Goal: Task Accomplishment & Management: Use online tool/utility

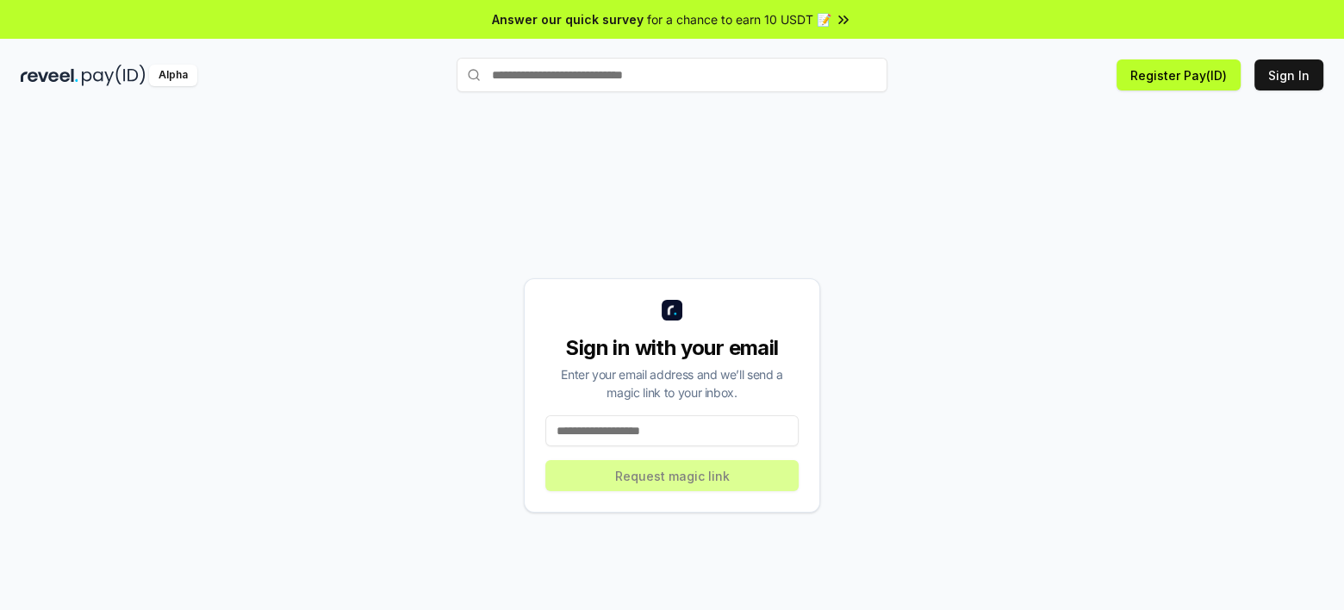
click at [679, 429] on input at bounding box center [671, 430] width 253 height 31
click at [1225, 309] on div "Sign in with your email Enter your email address and we’ll send a magic link to…" at bounding box center [672, 395] width 1303 height 527
paste input "**********"
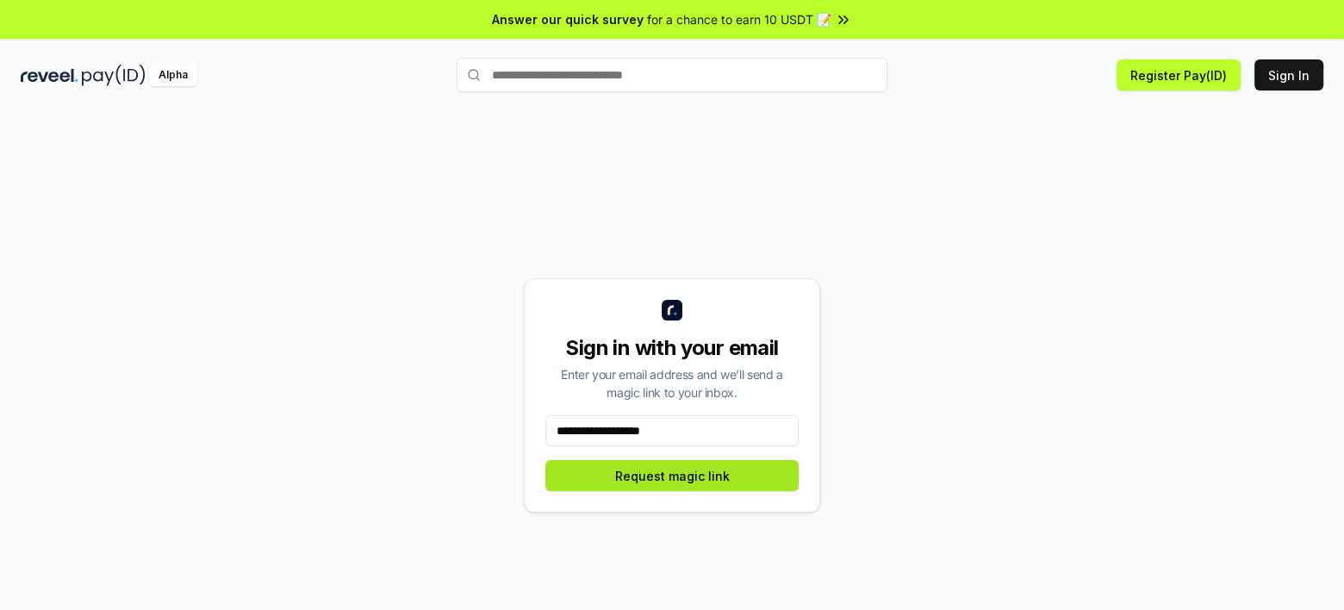
type input "**********"
click at [636, 474] on button "Request magic link" at bounding box center [671, 475] width 253 height 31
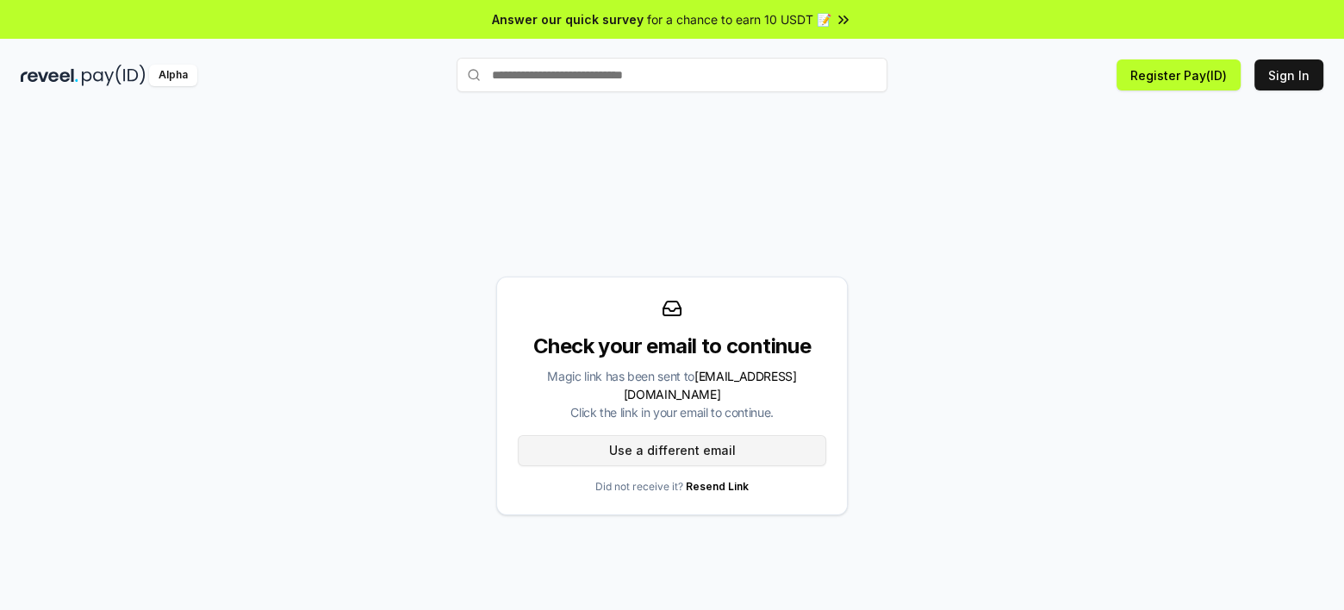
click at [689, 438] on button "Use a different email" at bounding box center [672, 450] width 309 height 31
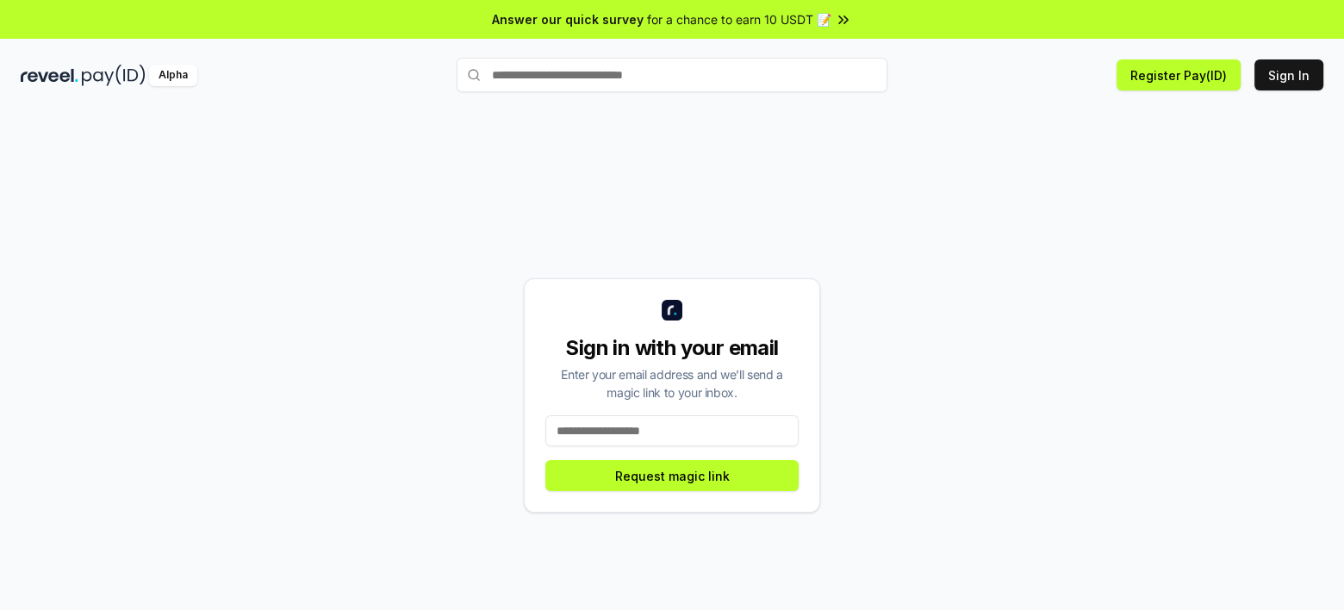
paste input "**********"
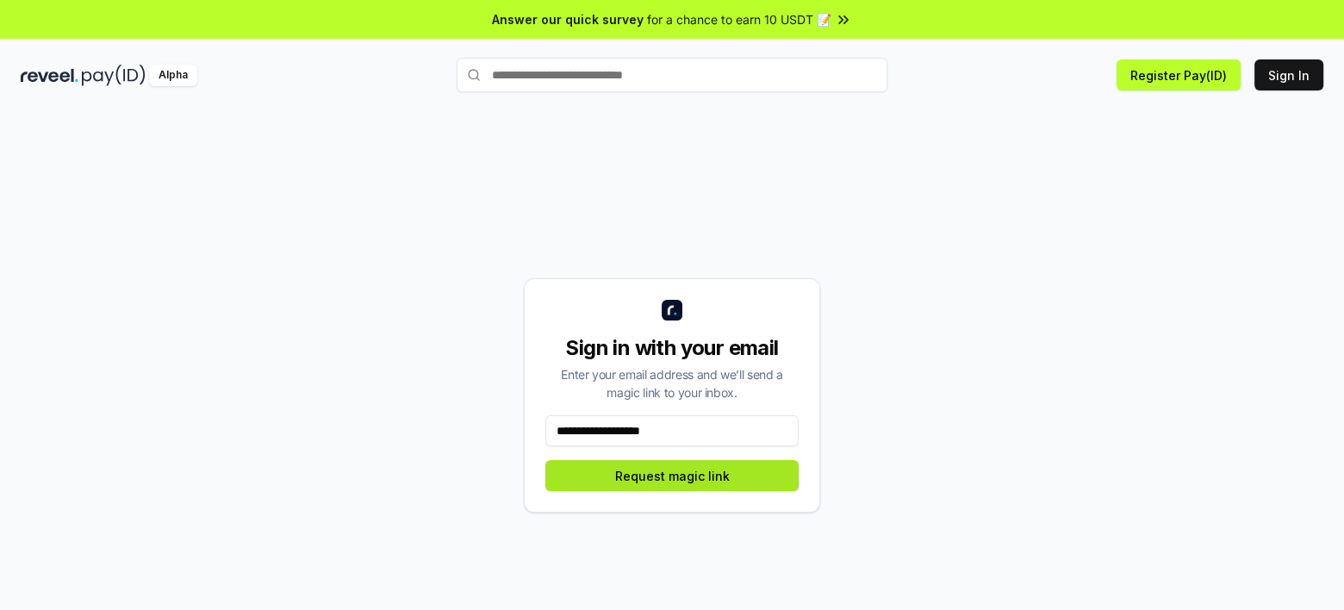
type input "**********"
drag, startPoint x: 668, startPoint y: 467, endPoint x: 759, endPoint y: 446, distance: 93.7
click at [667, 468] on button "Request magic link" at bounding box center [671, 475] width 253 height 31
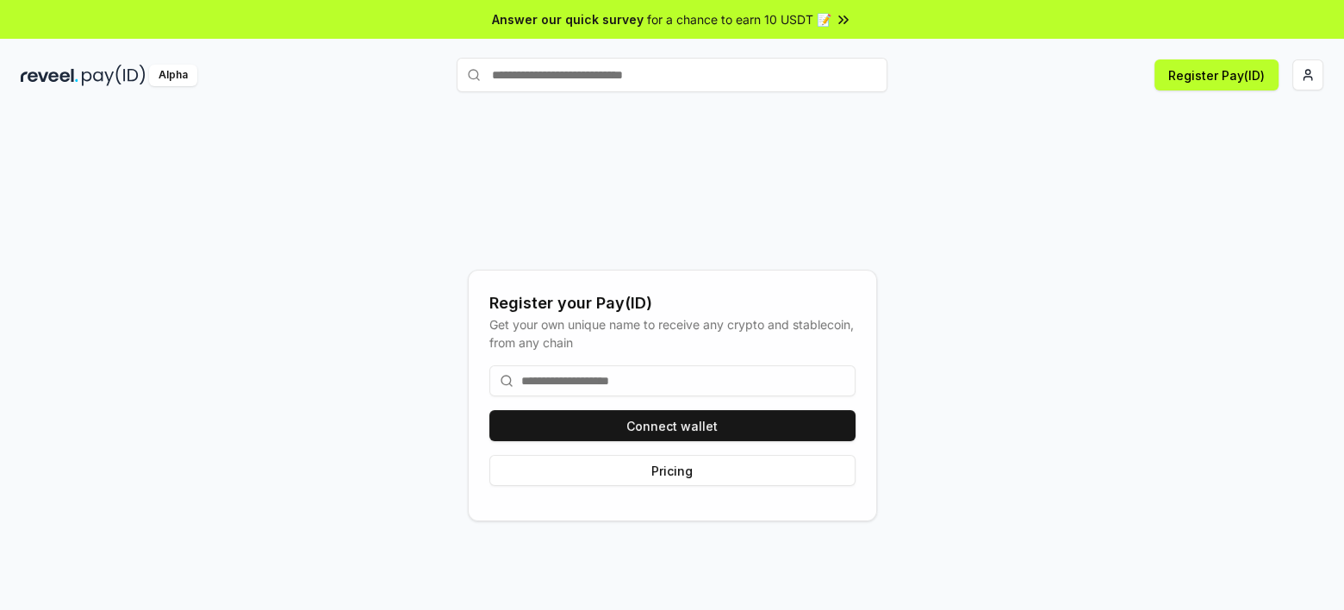
click at [633, 377] on input at bounding box center [672, 380] width 366 height 31
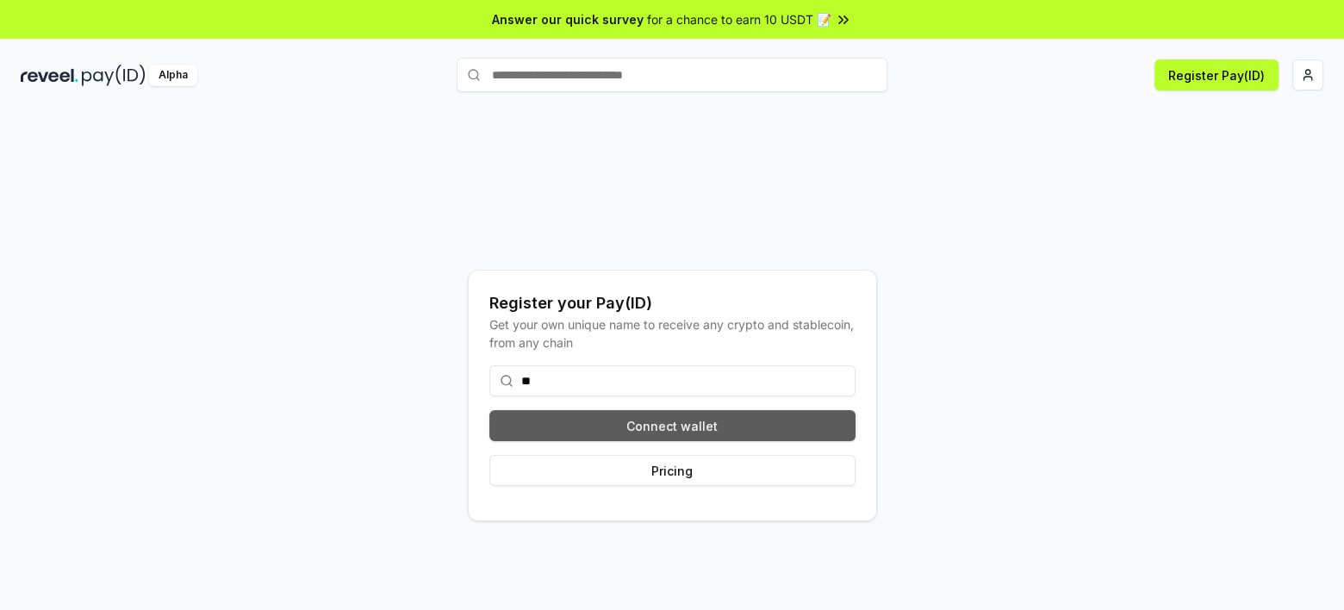
click at [614, 421] on button "Connect wallet" at bounding box center [672, 425] width 366 height 31
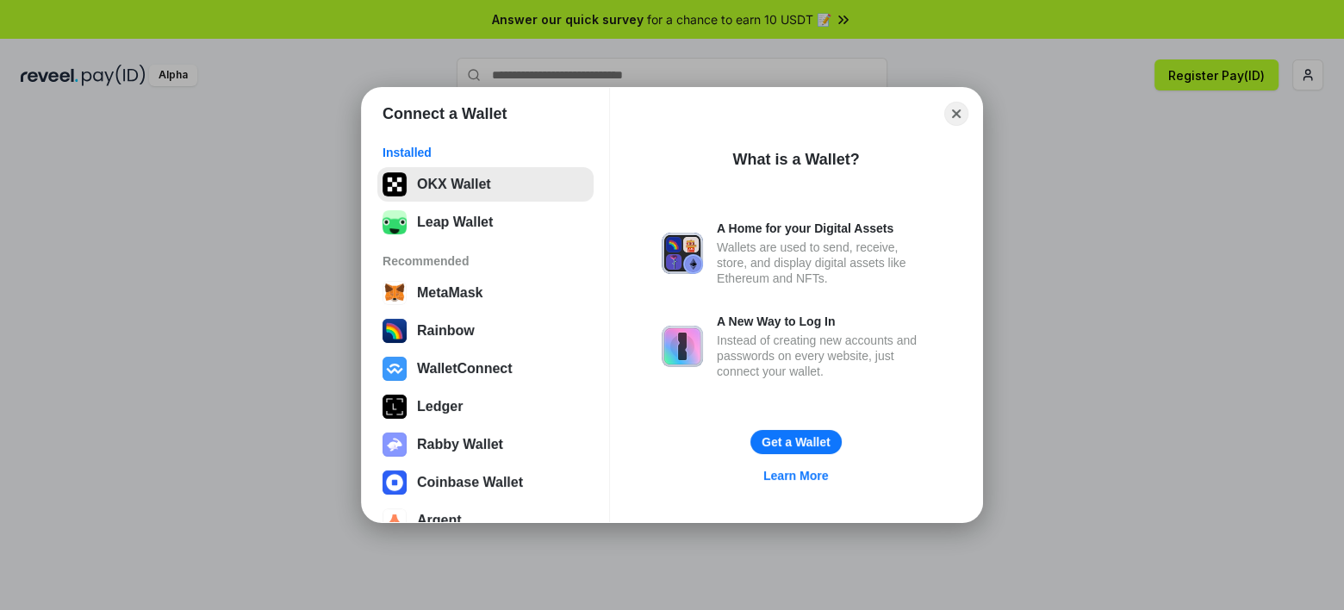
click at [470, 196] on button "OKX Wallet" at bounding box center [485, 184] width 216 height 34
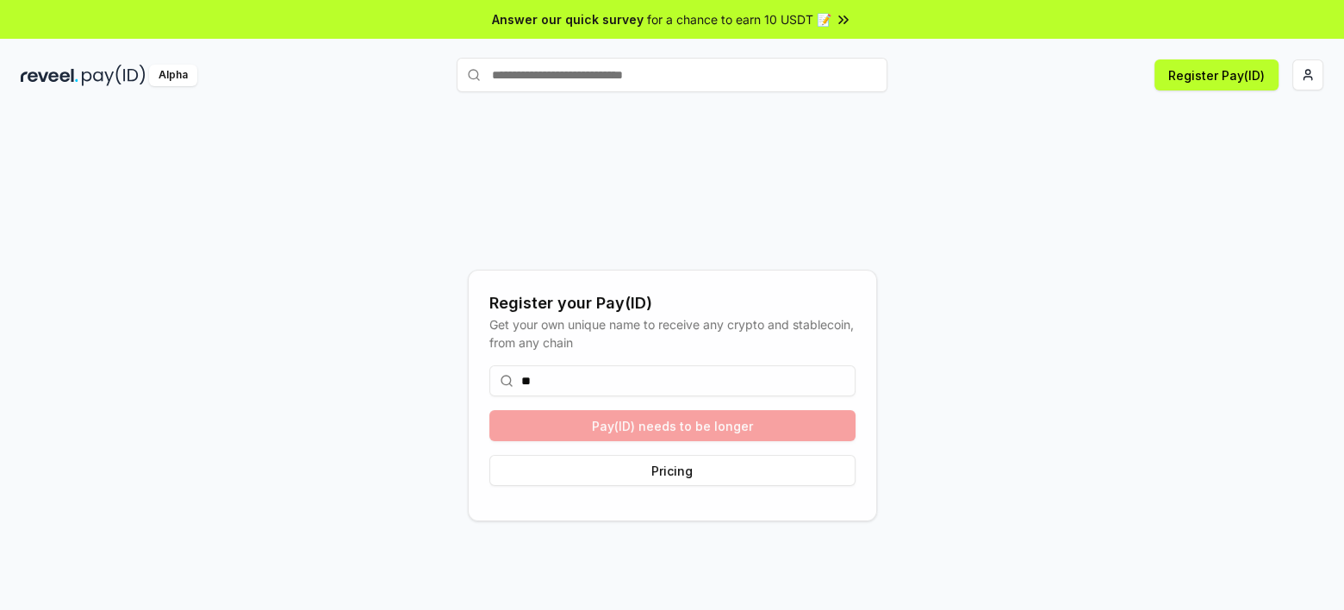
click at [610, 387] on input "**" at bounding box center [672, 380] width 366 height 31
type input "*"
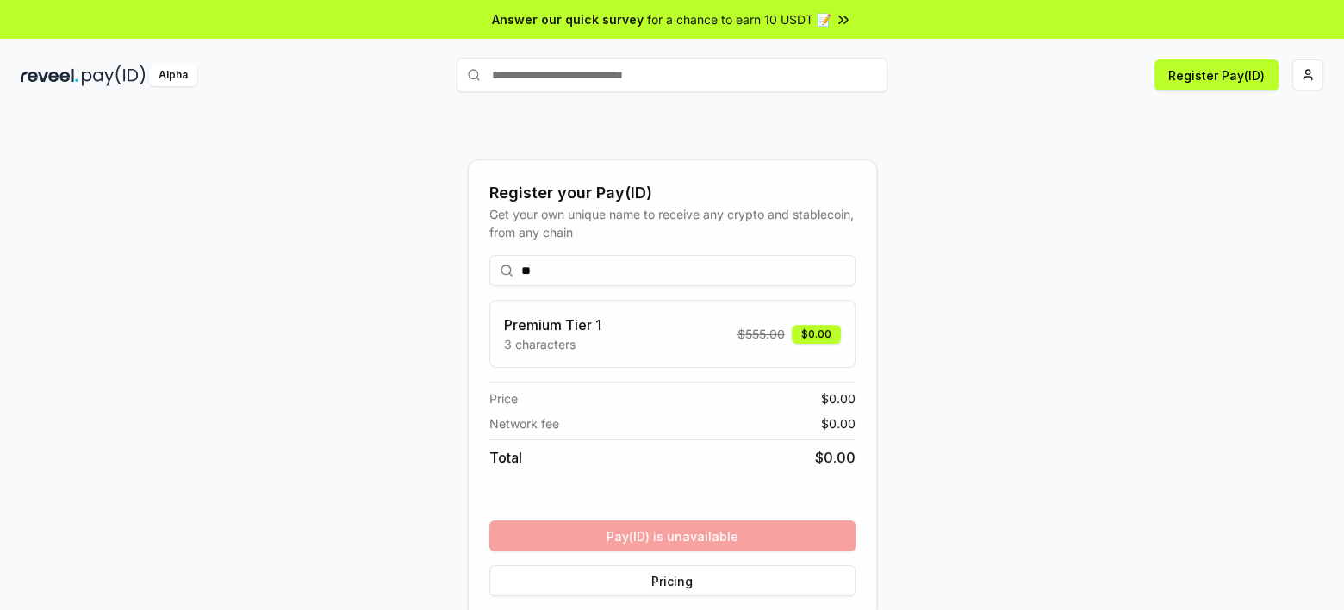
type input "*"
click at [596, 271] on input "******" at bounding box center [672, 270] width 366 height 31
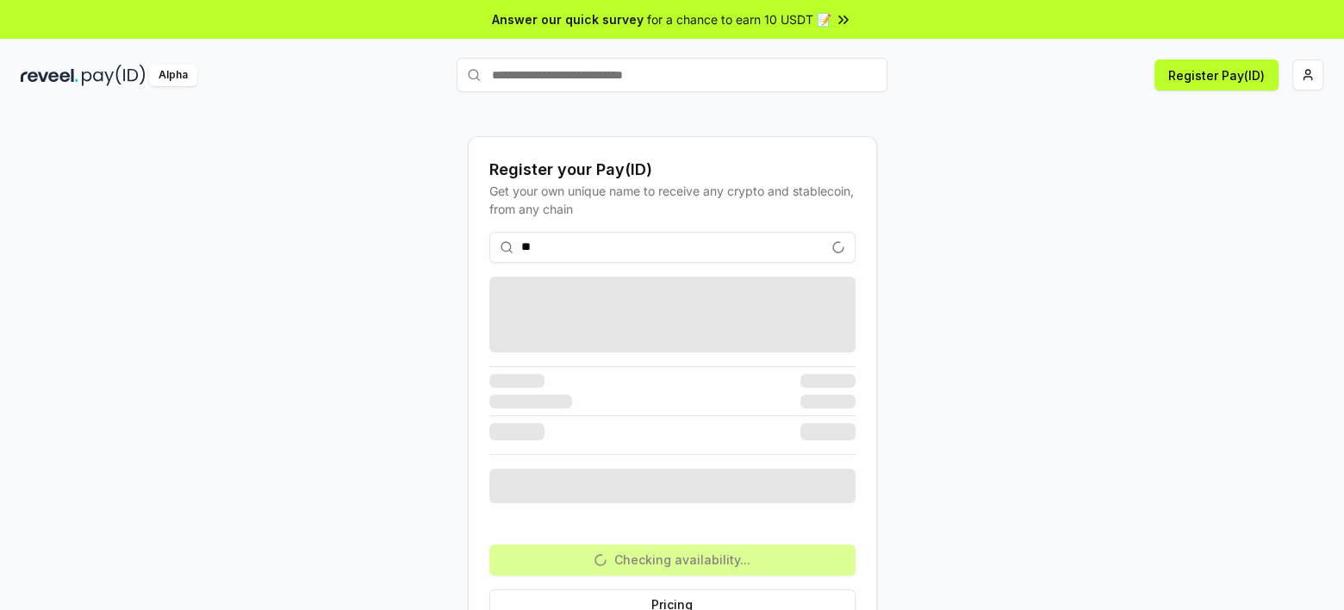
type input "*"
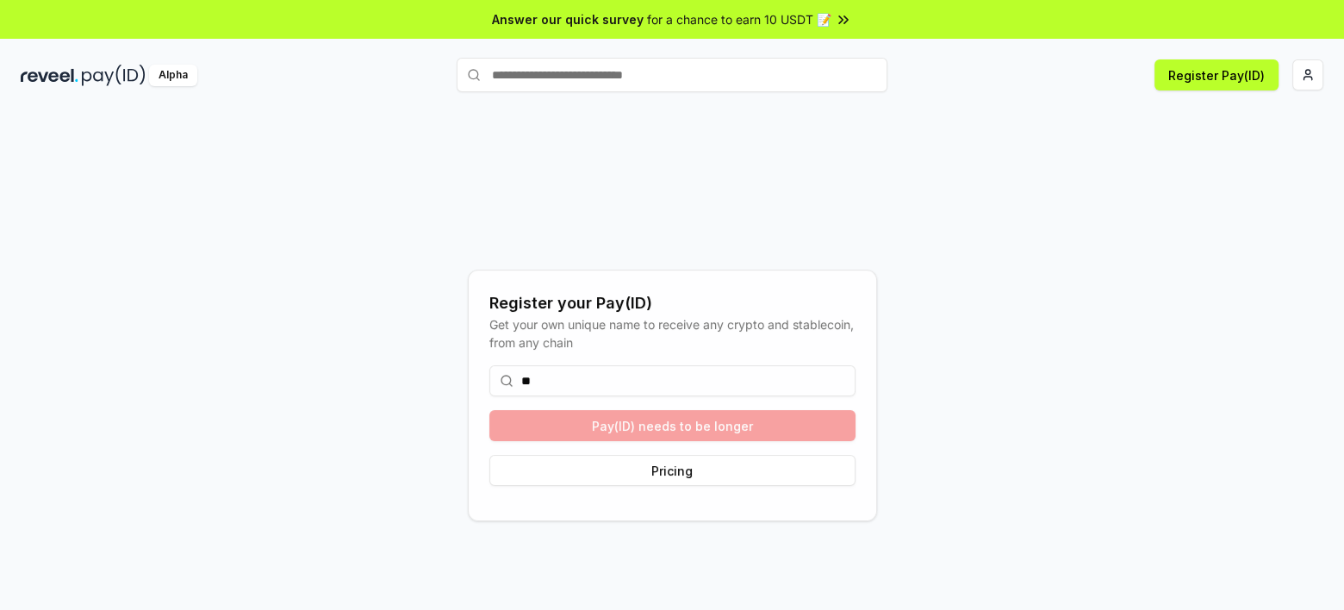
type input "*"
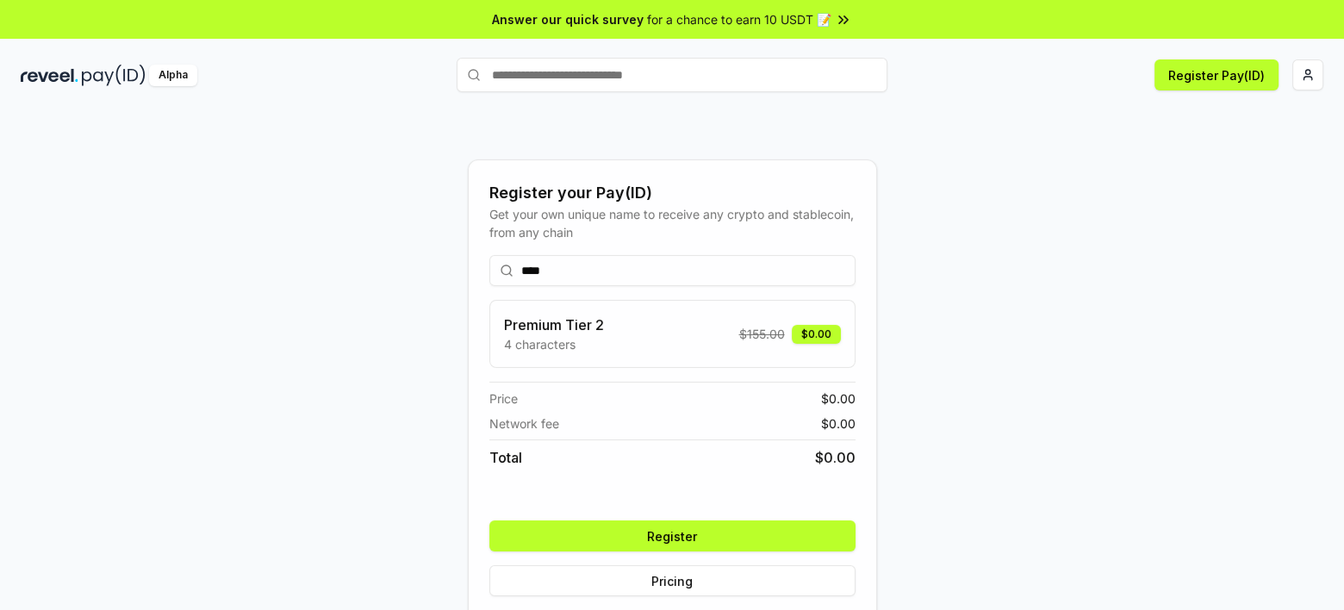
type input "****"
click at [664, 534] on button "Register" at bounding box center [672, 536] width 366 height 31
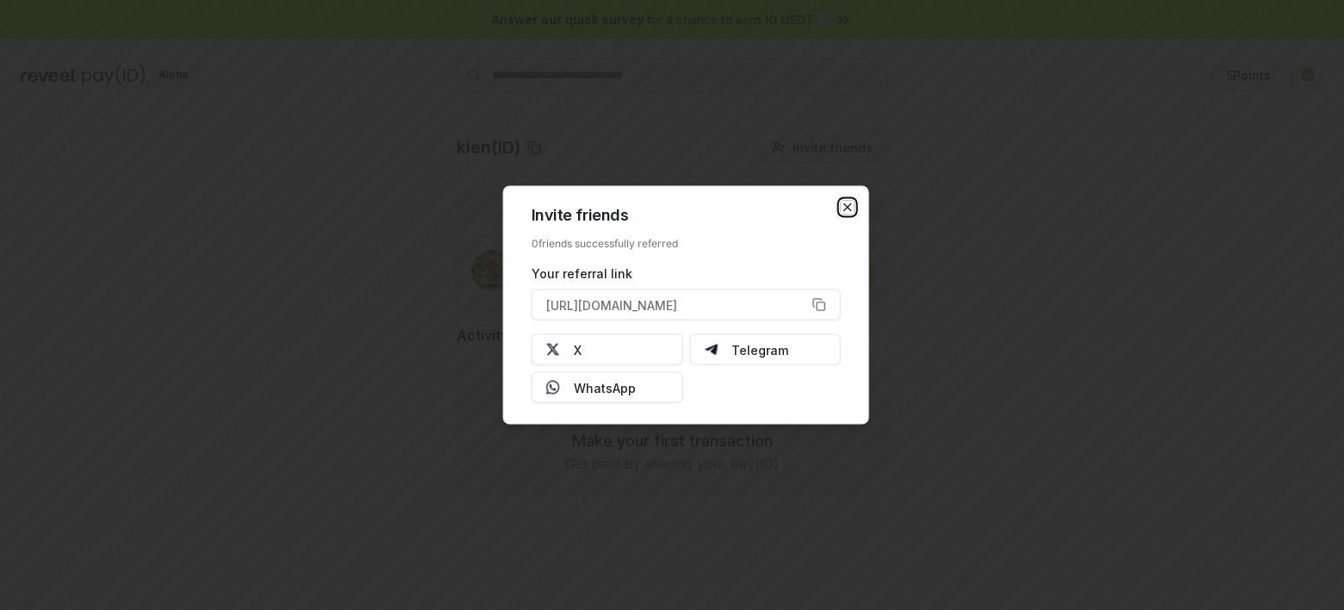
click at [845, 205] on icon "button" at bounding box center [848, 207] width 7 height 7
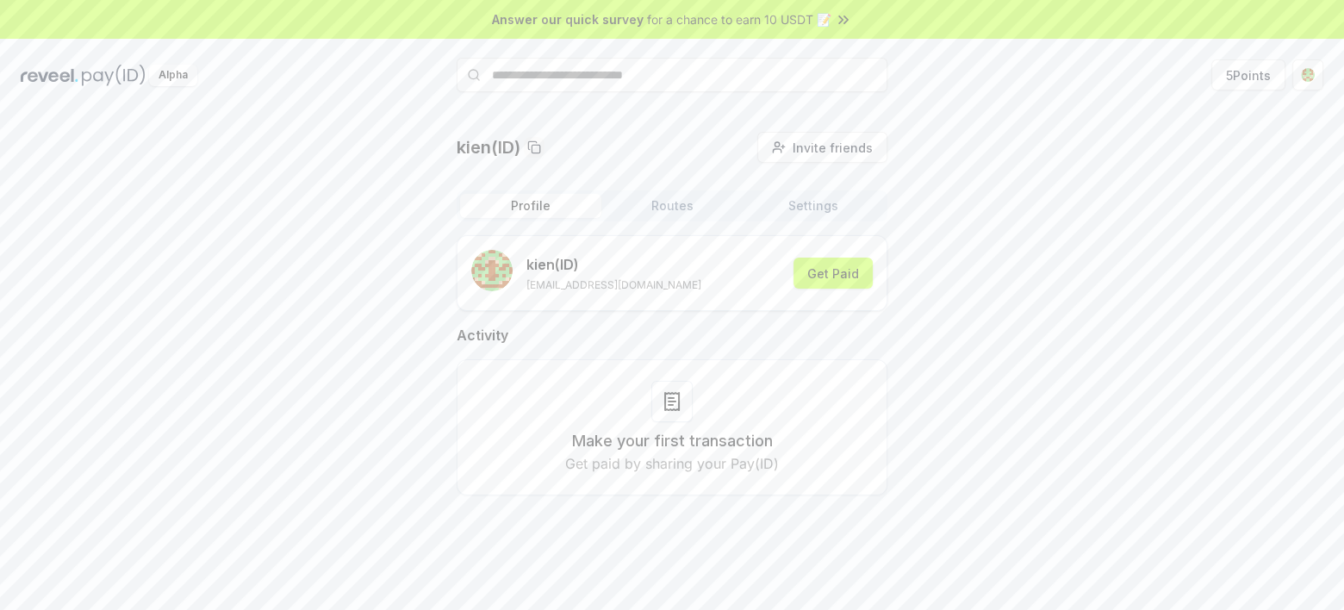
click at [668, 205] on button "Routes" at bounding box center [672, 206] width 141 height 24
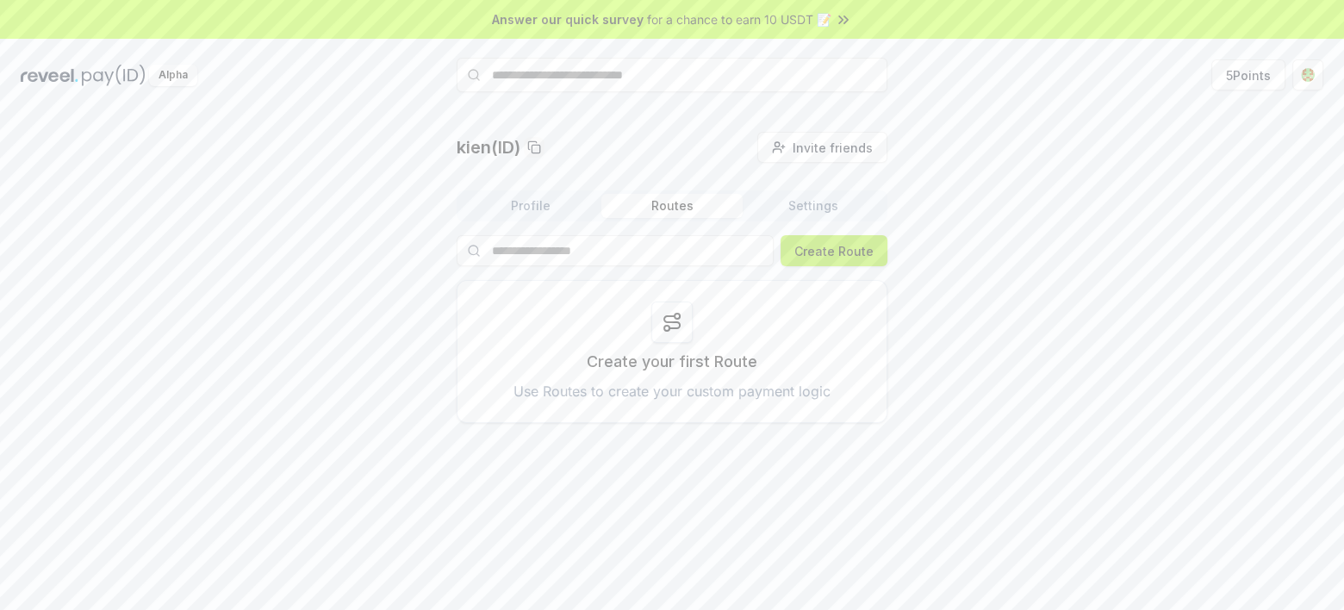
click at [846, 257] on button "Create Route" at bounding box center [834, 250] width 107 height 31
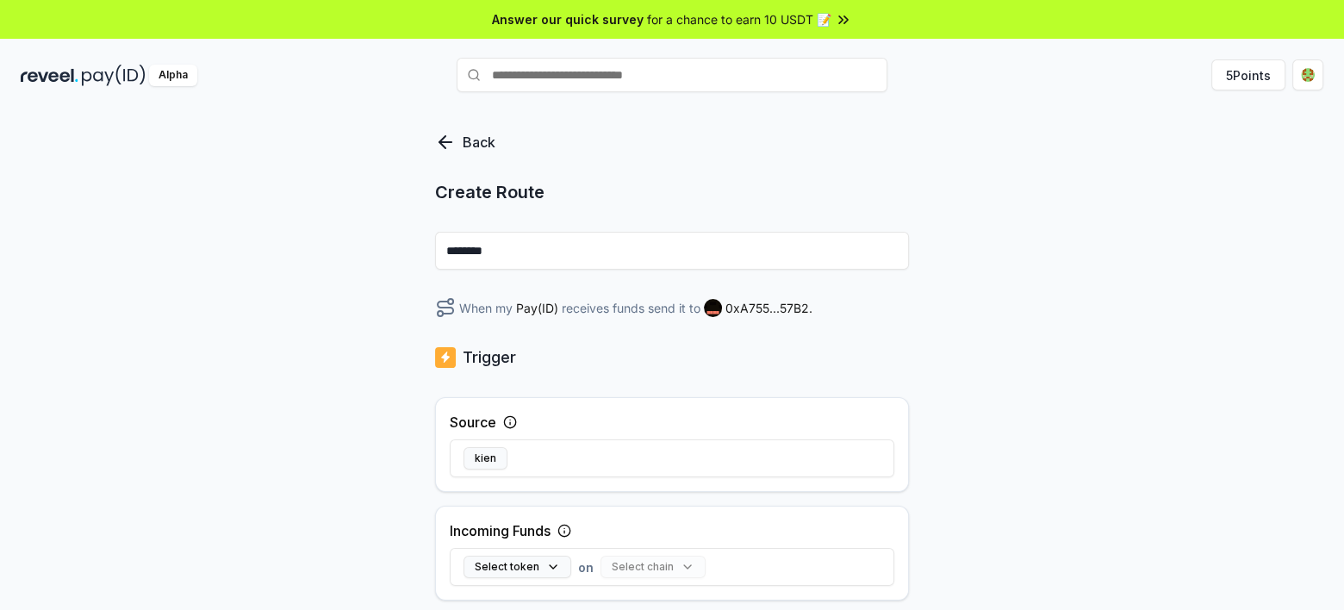
scroll to position [172, 0]
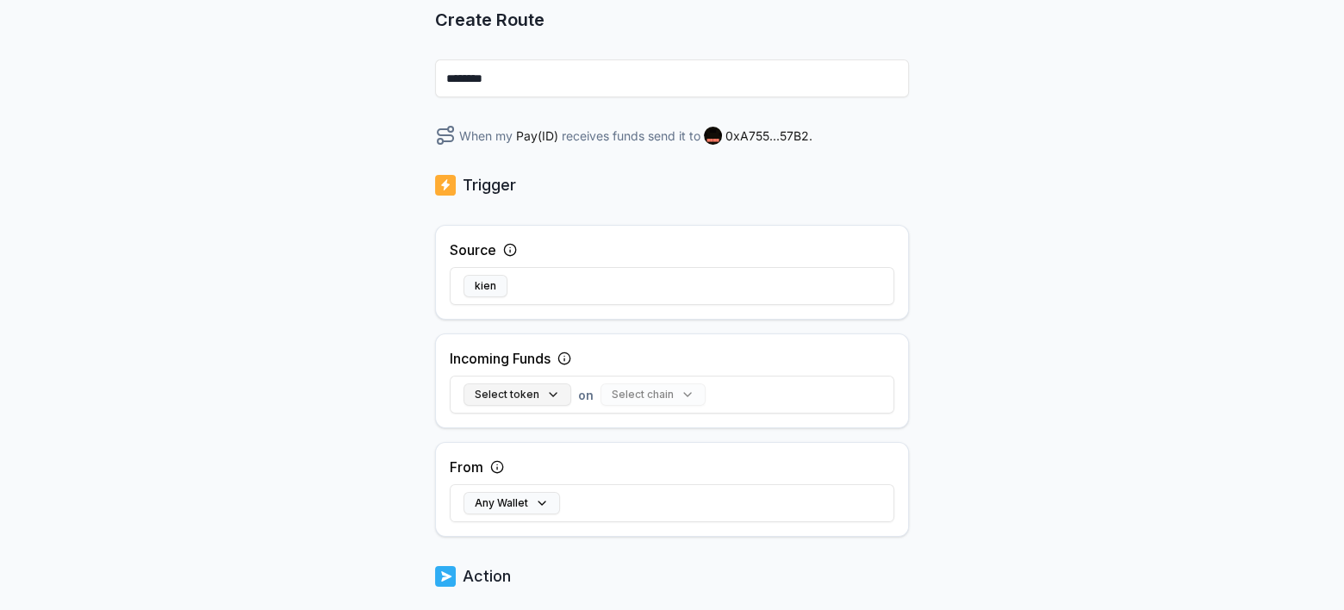
click at [521, 392] on button "Select token" at bounding box center [518, 394] width 108 height 22
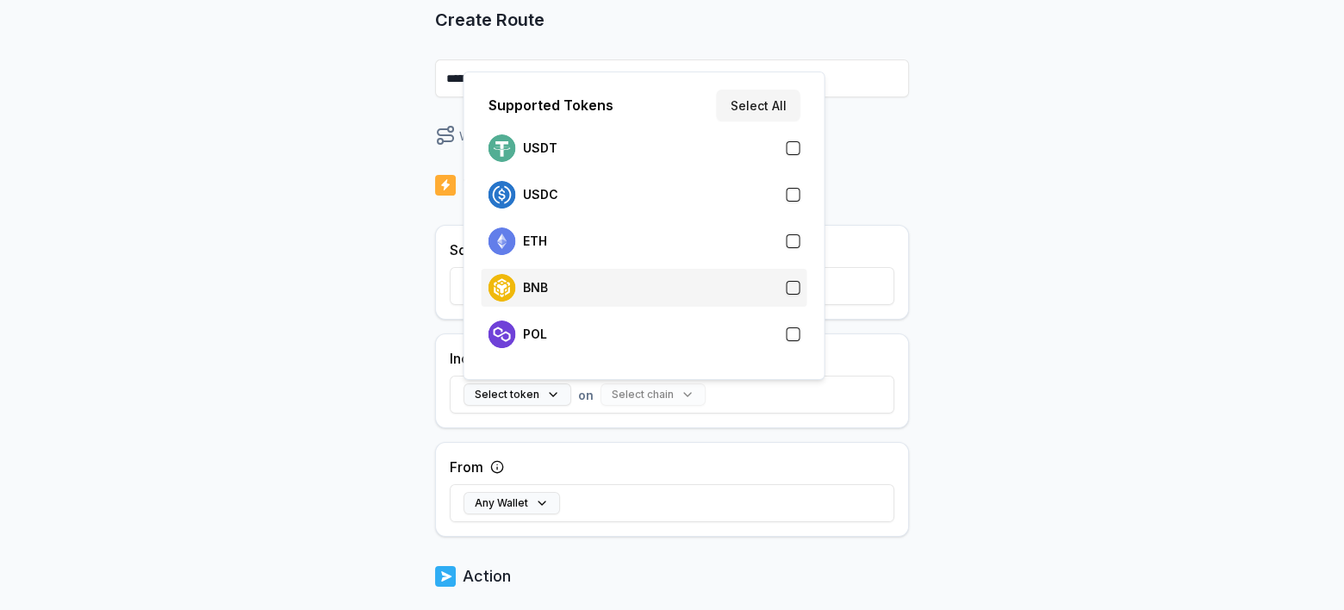
click at [616, 289] on div "BNB" at bounding box center [645, 288] width 312 height 28
click at [645, 395] on button "Select chain" at bounding box center [610, 394] width 105 height 22
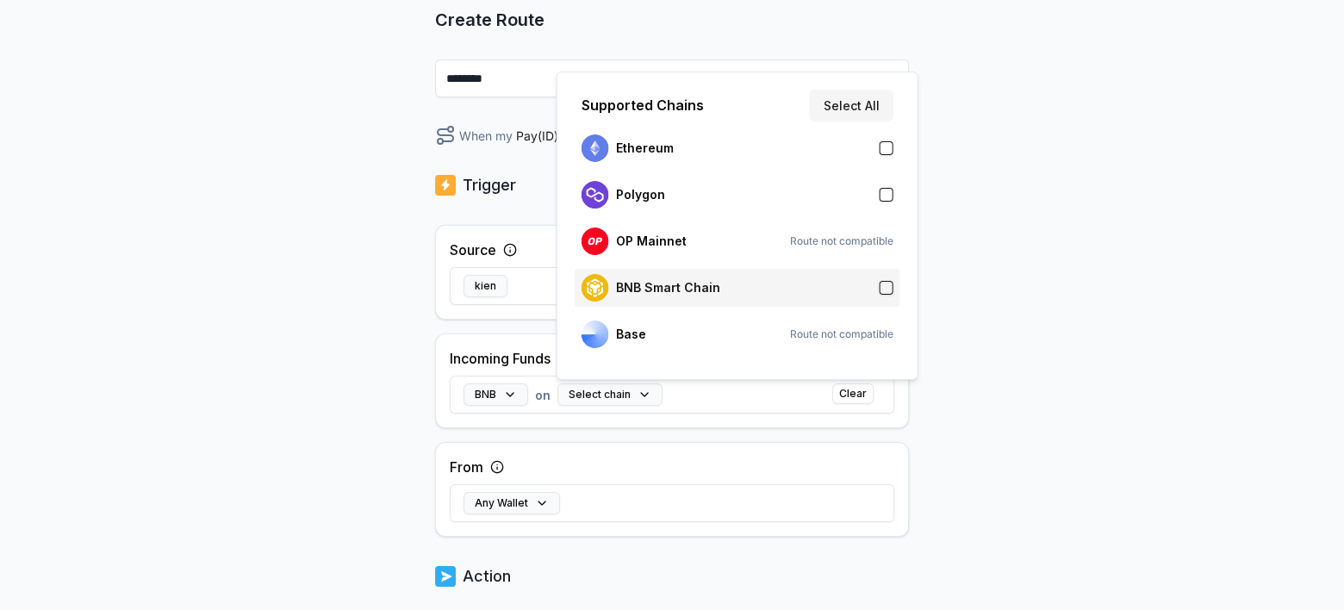
click at [768, 293] on div "BNB Smart Chain" at bounding box center [738, 288] width 312 height 28
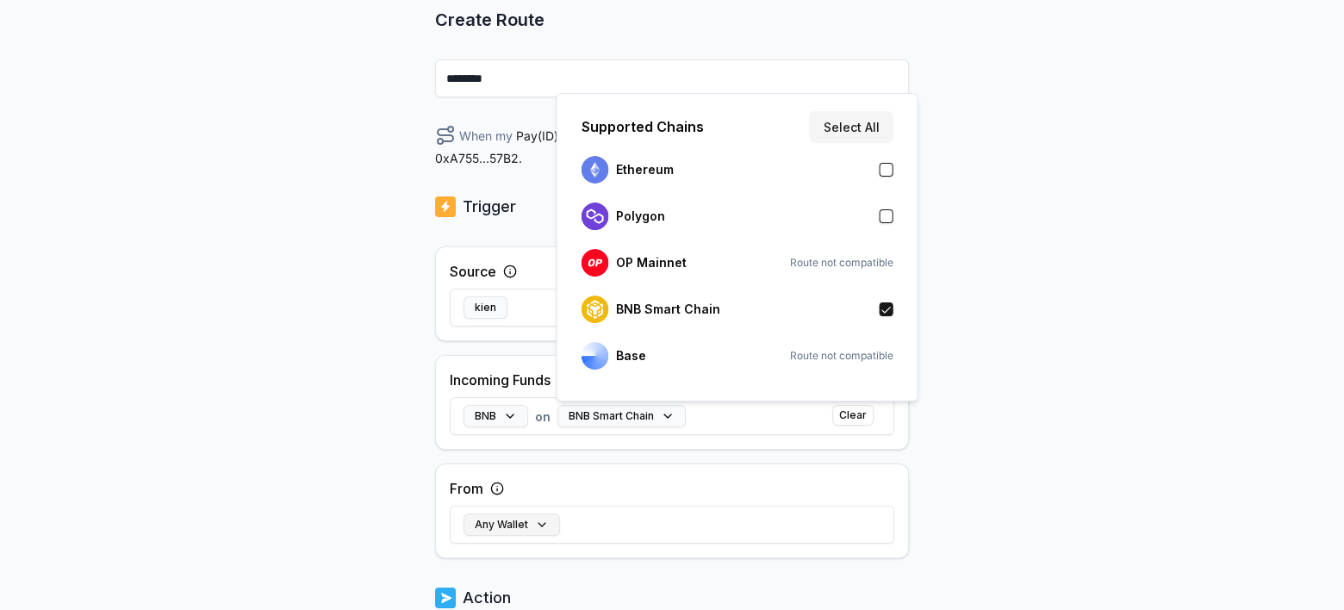
click at [530, 527] on button "Any Wallet" at bounding box center [512, 525] width 97 height 22
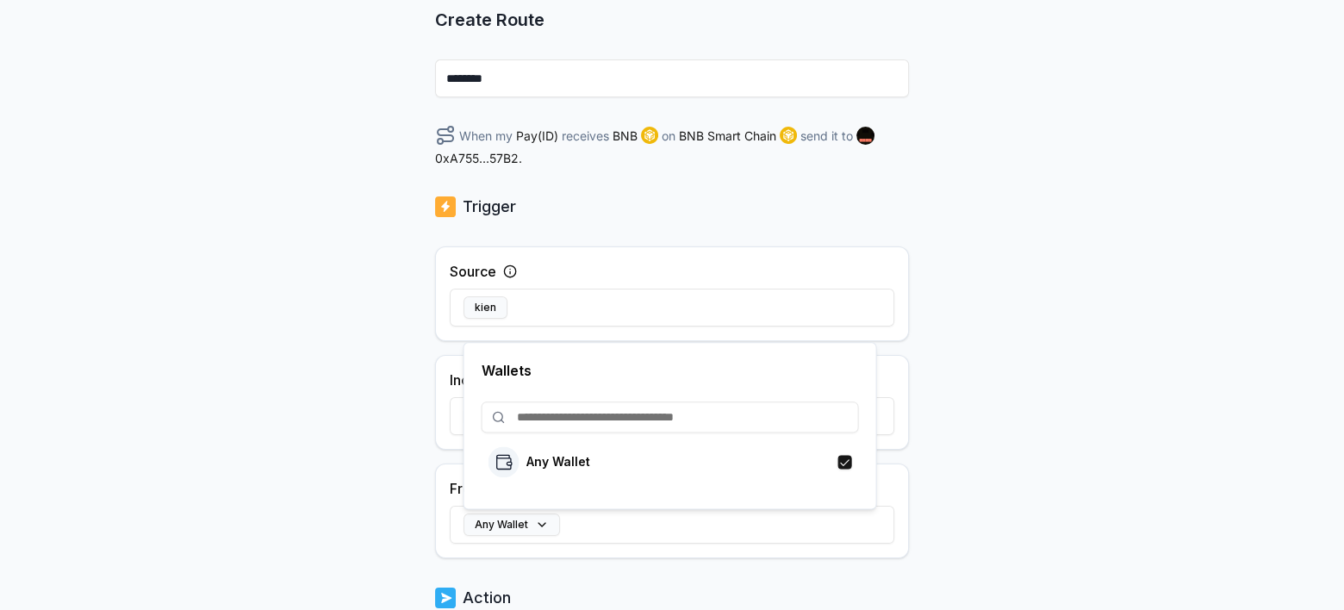
click at [352, 491] on body "Answer our quick survey for a chance to earn 10 USDT 📝 Alpha 5 Points Back Crea…" at bounding box center [672, 305] width 1344 height 610
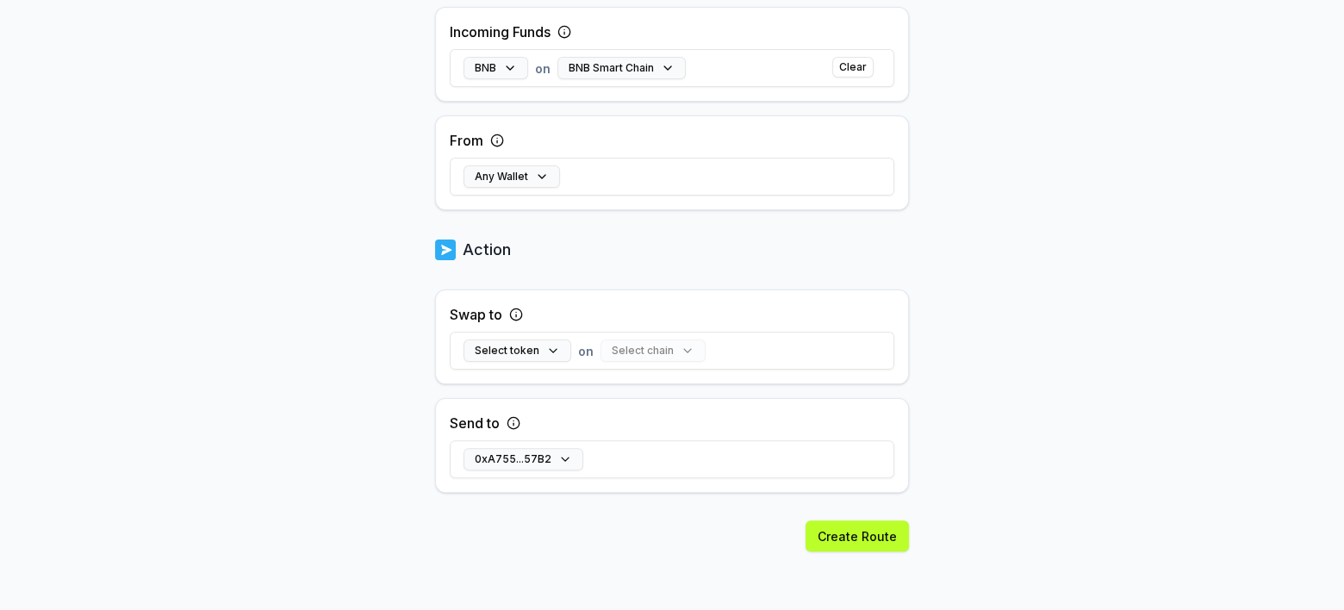
click at [555, 440] on div "0xA755...57B2" at bounding box center [672, 459] width 445 height 50
click at [524, 351] on button "Select token" at bounding box center [518, 351] width 108 height 22
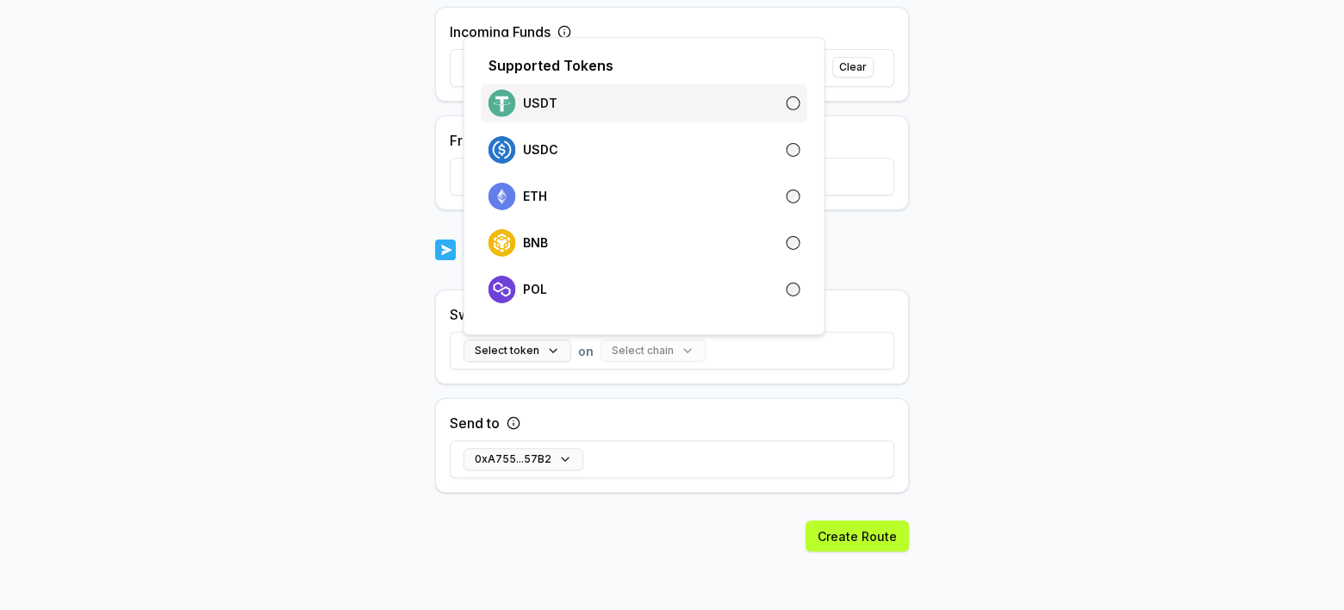
click at [601, 103] on div "USDT" at bounding box center [645, 104] width 312 height 28
click at [639, 347] on button "Select chain" at bounding box center [618, 351] width 105 height 22
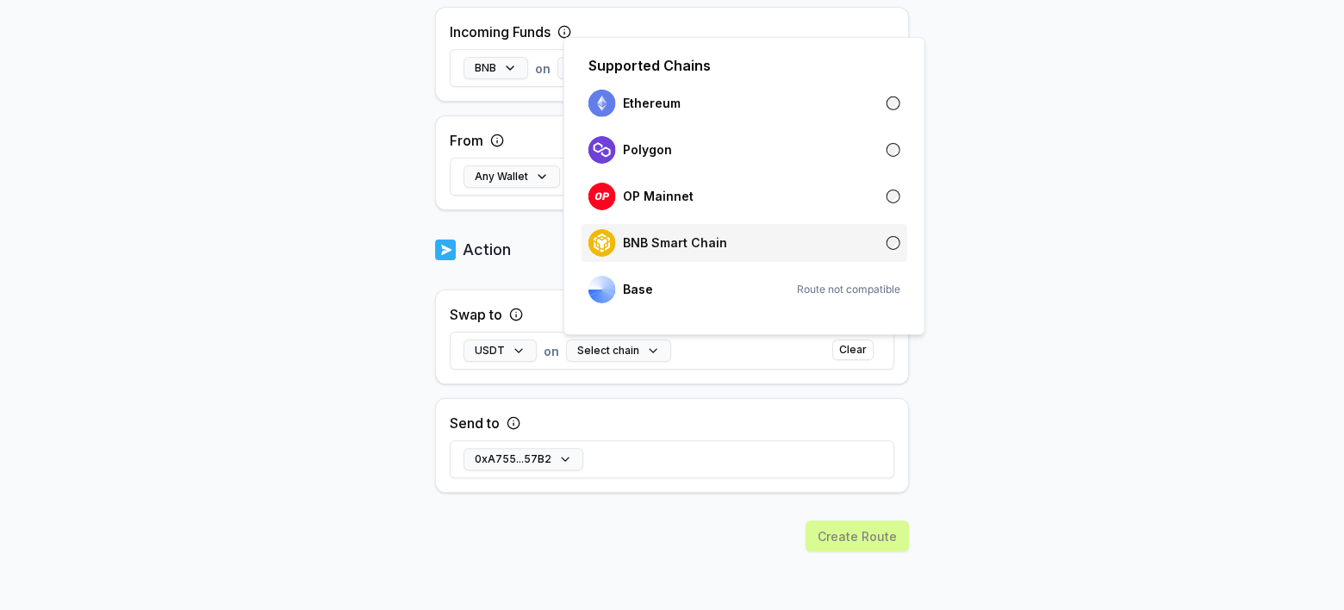
click at [687, 243] on p "BNB Smart Chain" at bounding box center [675, 243] width 104 height 14
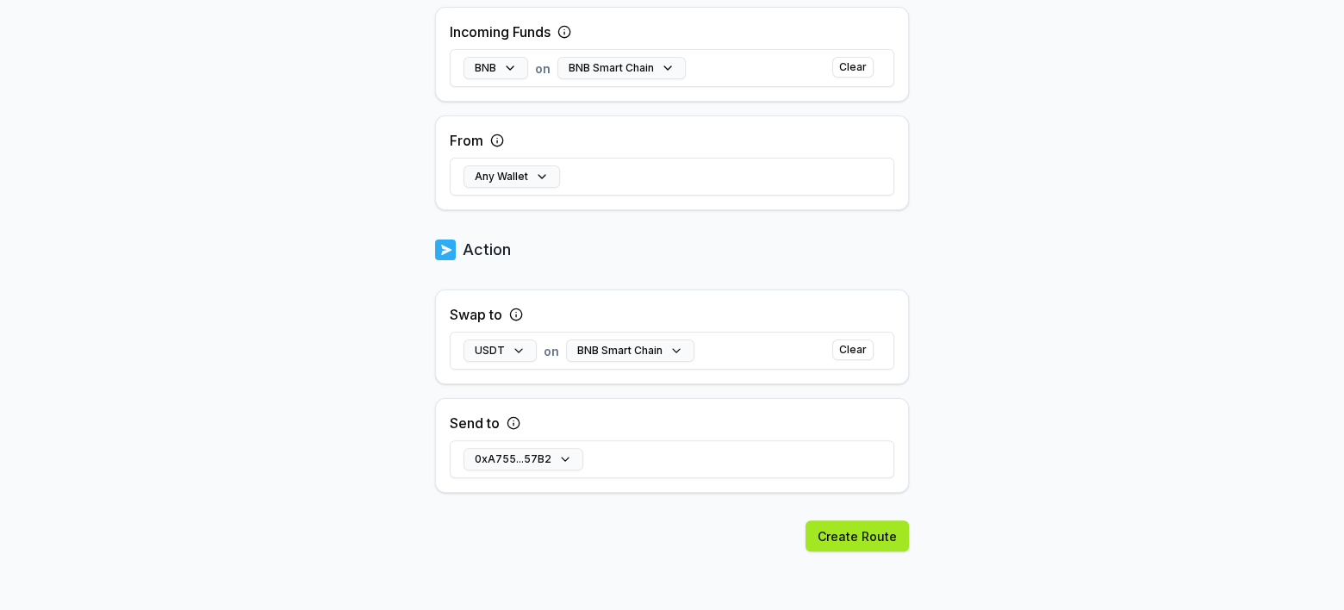
click at [852, 538] on button "Create Route" at bounding box center [857, 536] width 103 height 31
